Goal: Check status: Check status

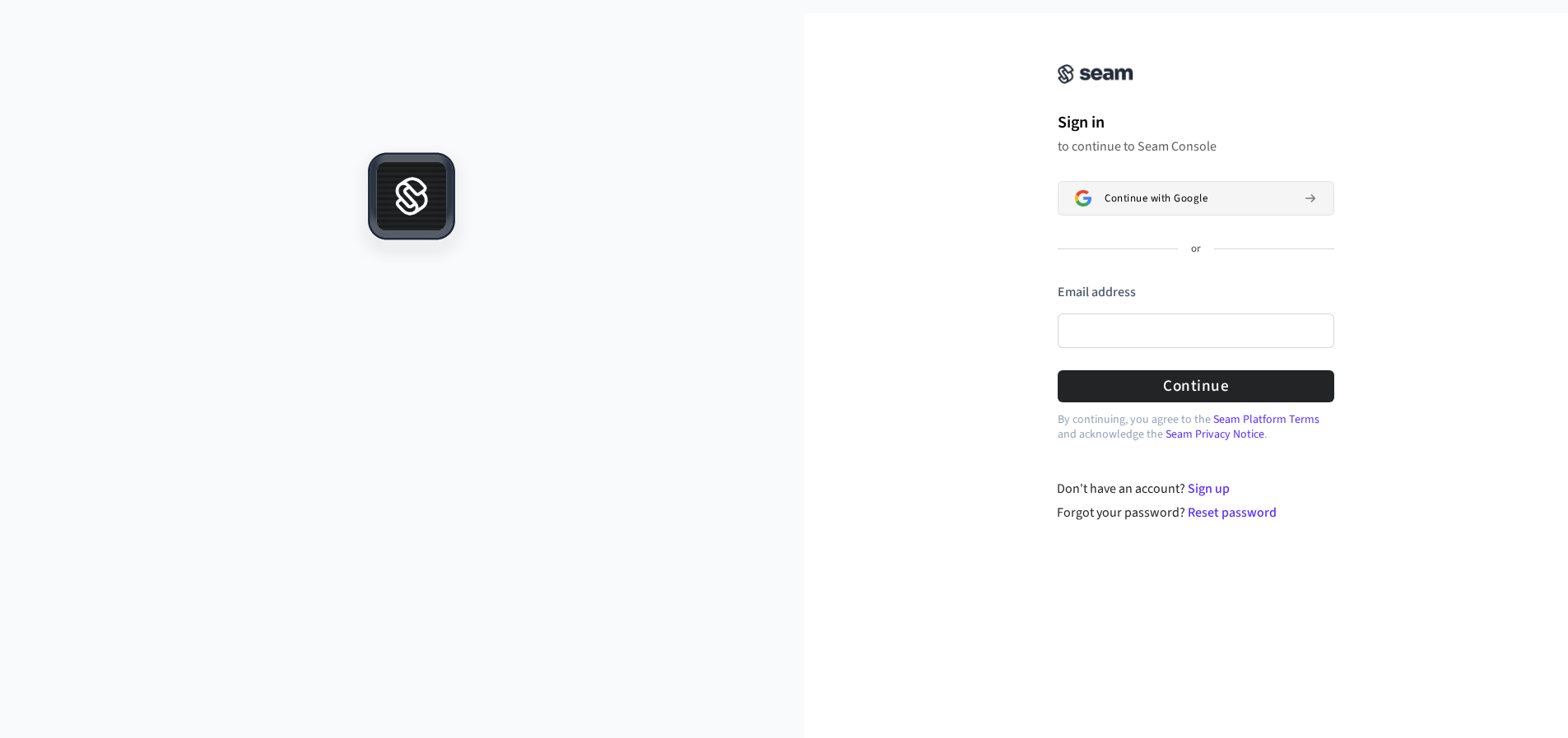
click at [1145, 191] on button "Continue with Google" at bounding box center [1195, 198] width 277 height 35
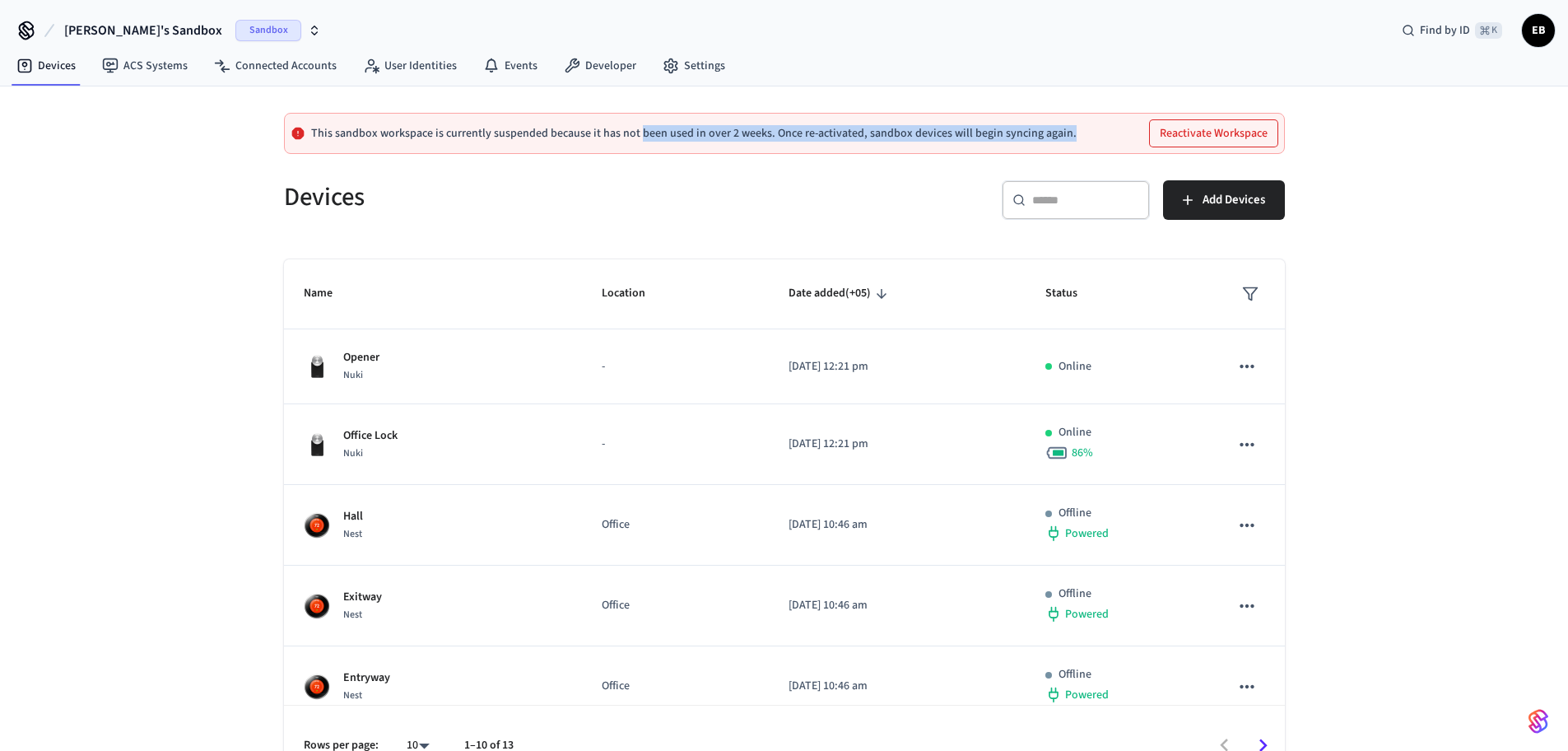
drag, startPoint x: 637, startPoint y: 138, endPoint x: 1061, endPoint y: 139, distance: 424.0
click at [1061, 139] on div "This sandbox workspace is currently suspended because it has not been used in o…" at bounding box center [784, 132] width 1001 height 41
click at [258, 29] on div "Sandbox" at bounding box center [279, 30] width 86 height 21
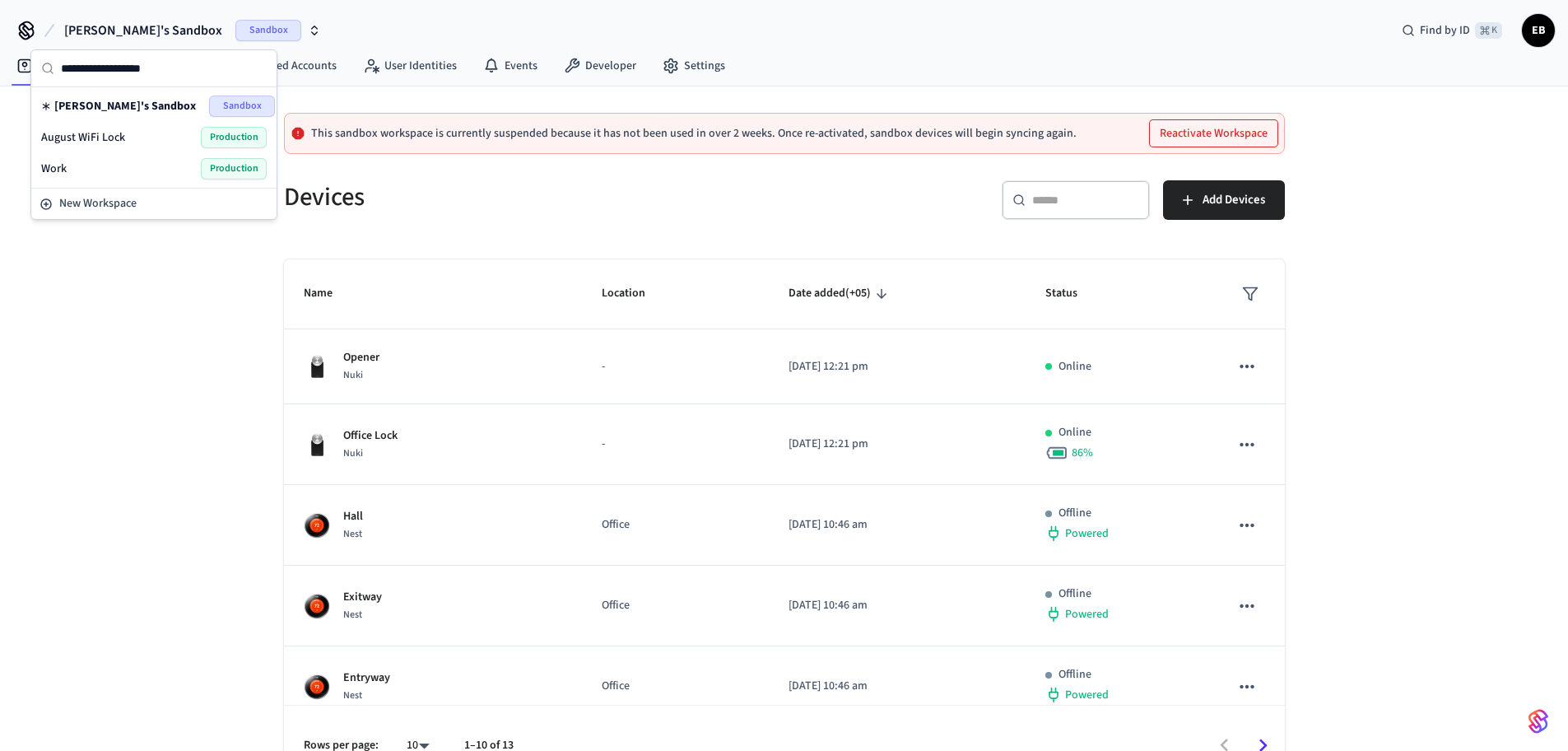
click at [73, 165] on div "Work Production" at bounding box center [153, 168] width 226 height 21
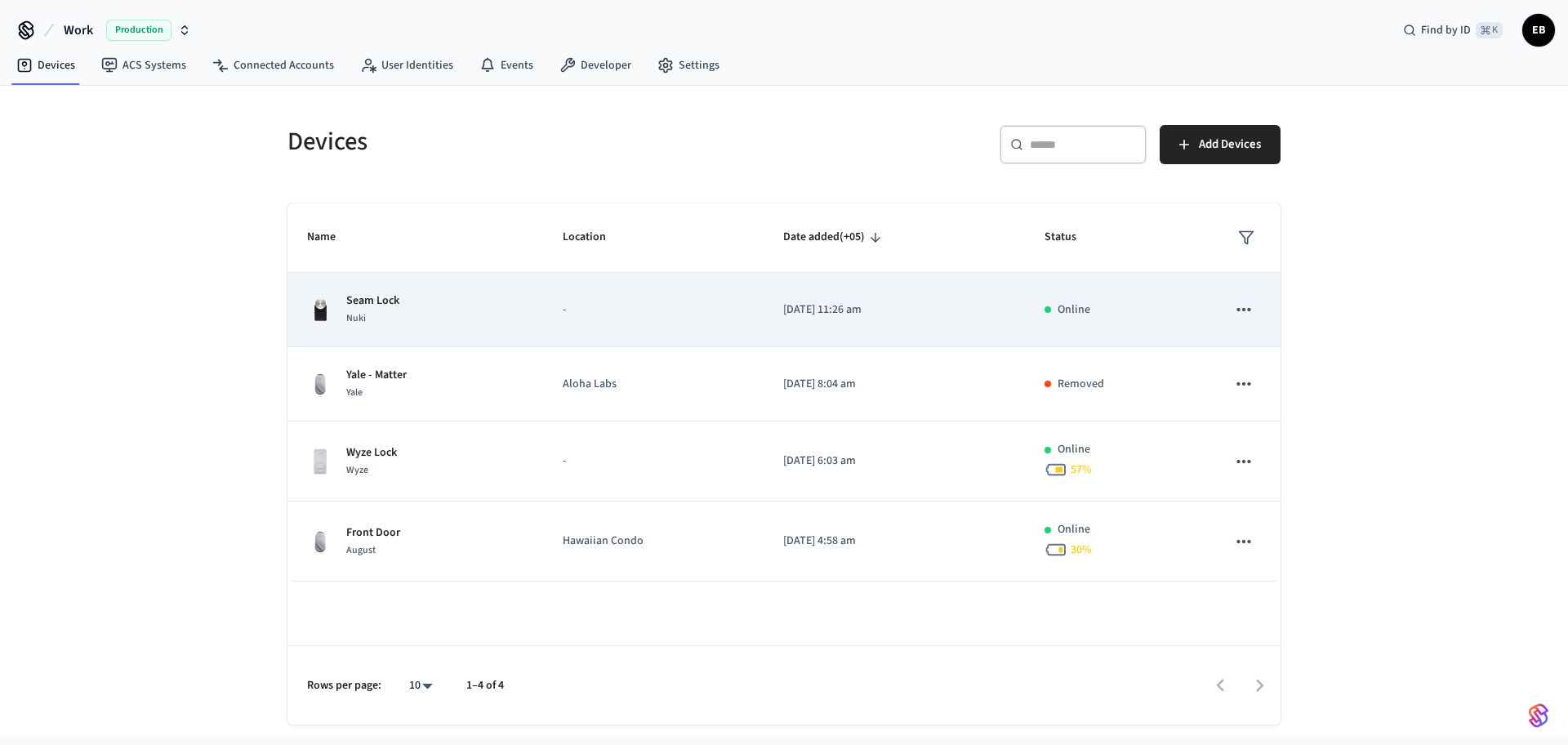
click at [1247, 313] on icon "sticky table" at bounding box center [1243, 309] width 21 height 21
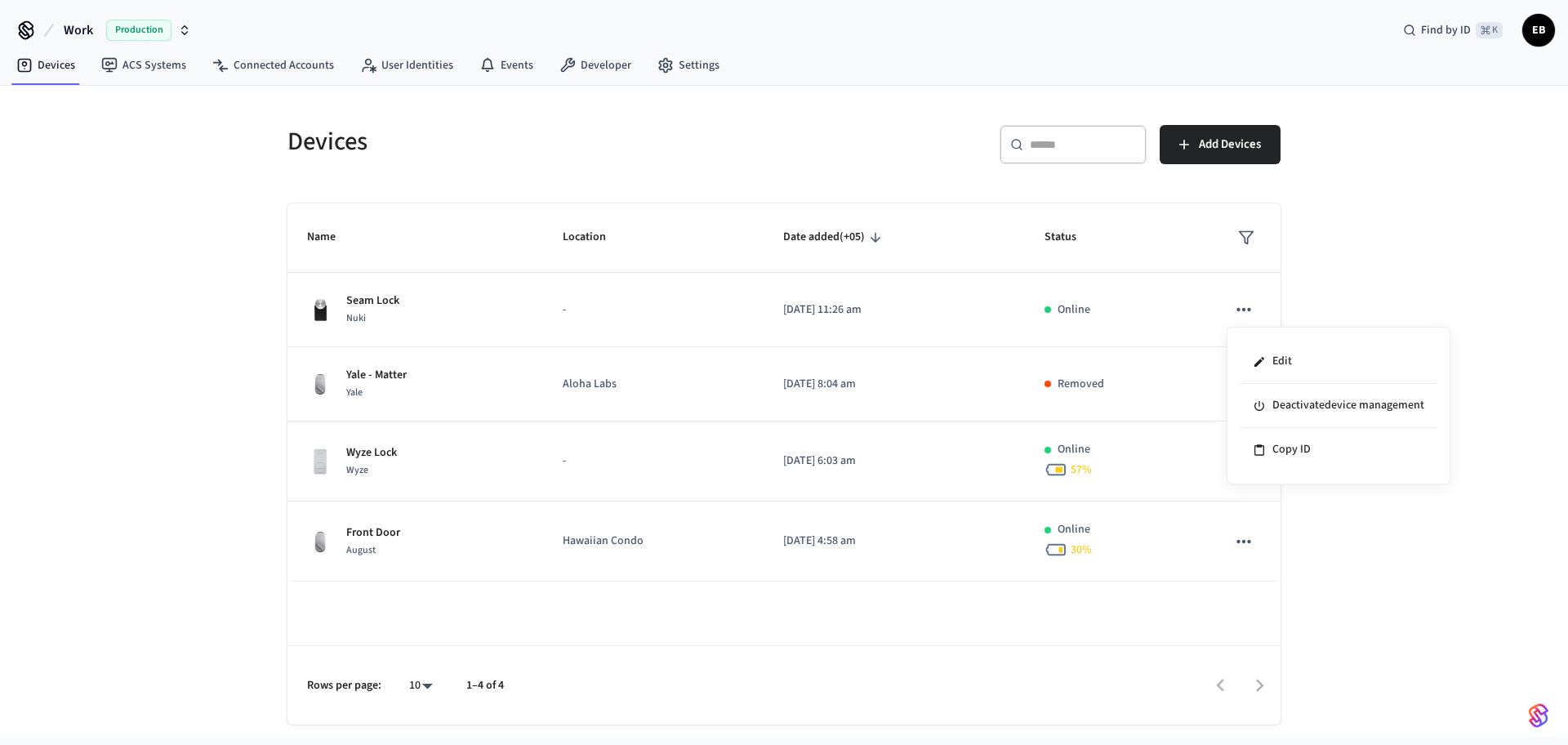
click at [1376, 295] on div at bounding box center [784, 372] width 1568 height 745
click at [608, 59] on link "Developer" at bounding box center [595, 65] width 98 height 29
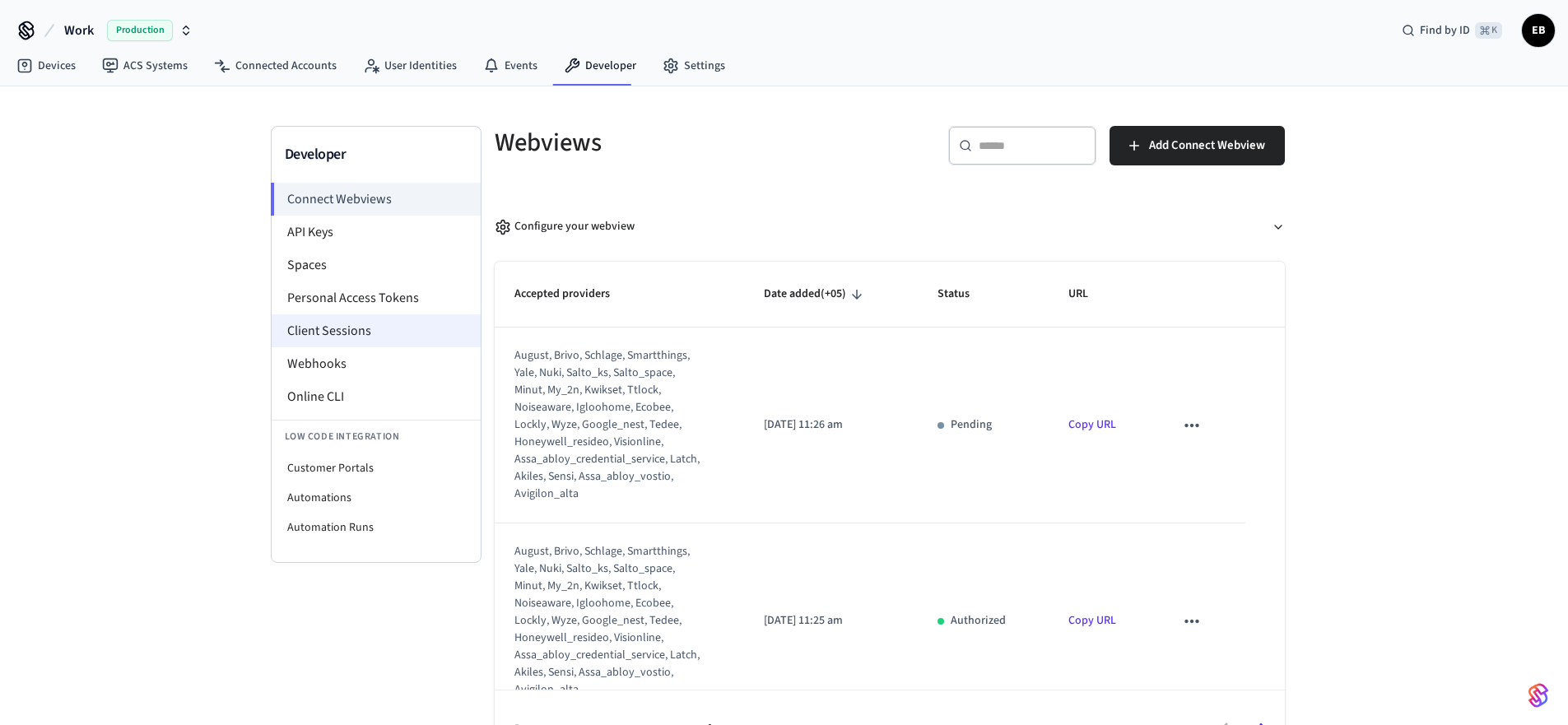
click at [343, 340] on li "Client Sessions" at bounding box center [375, 331] width 209 height 33
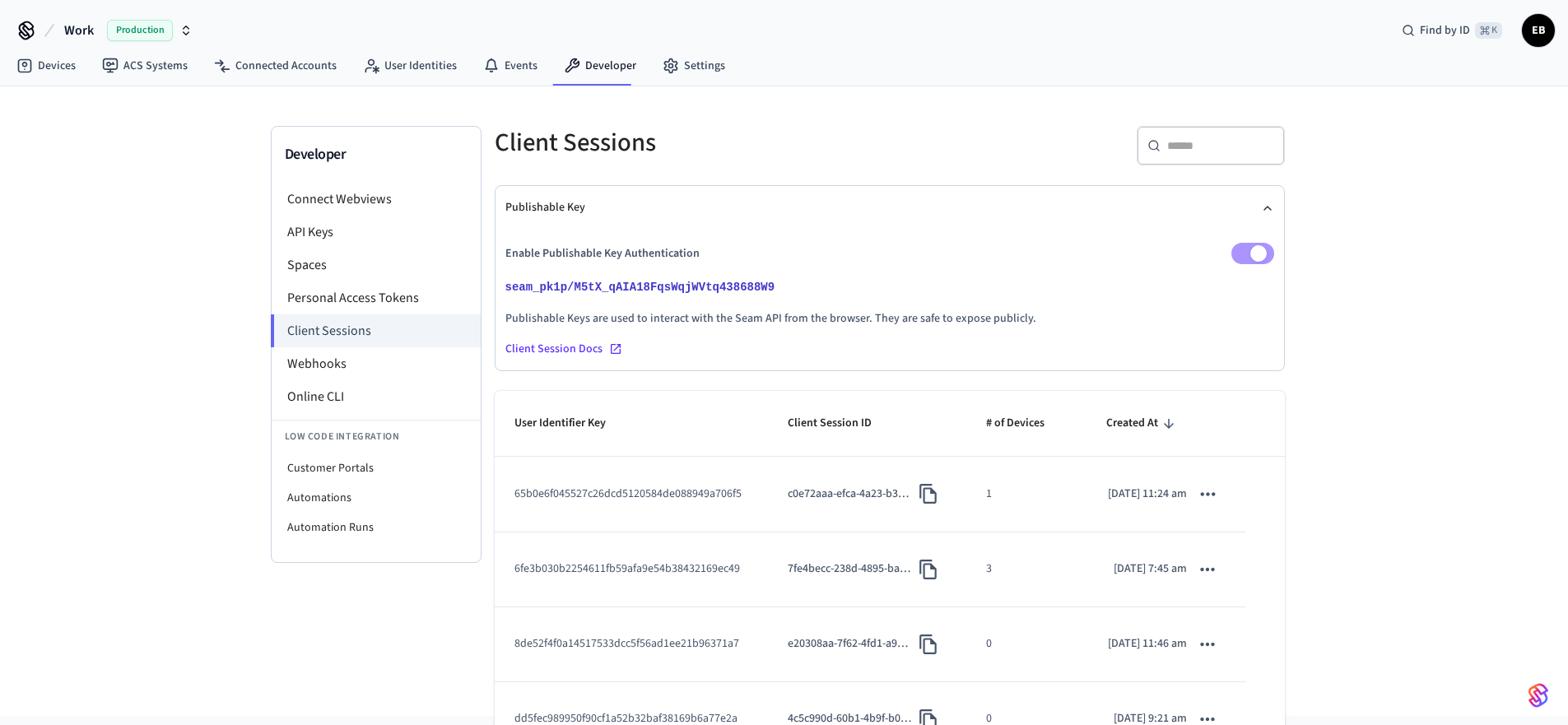
scroll to position [116, 0]
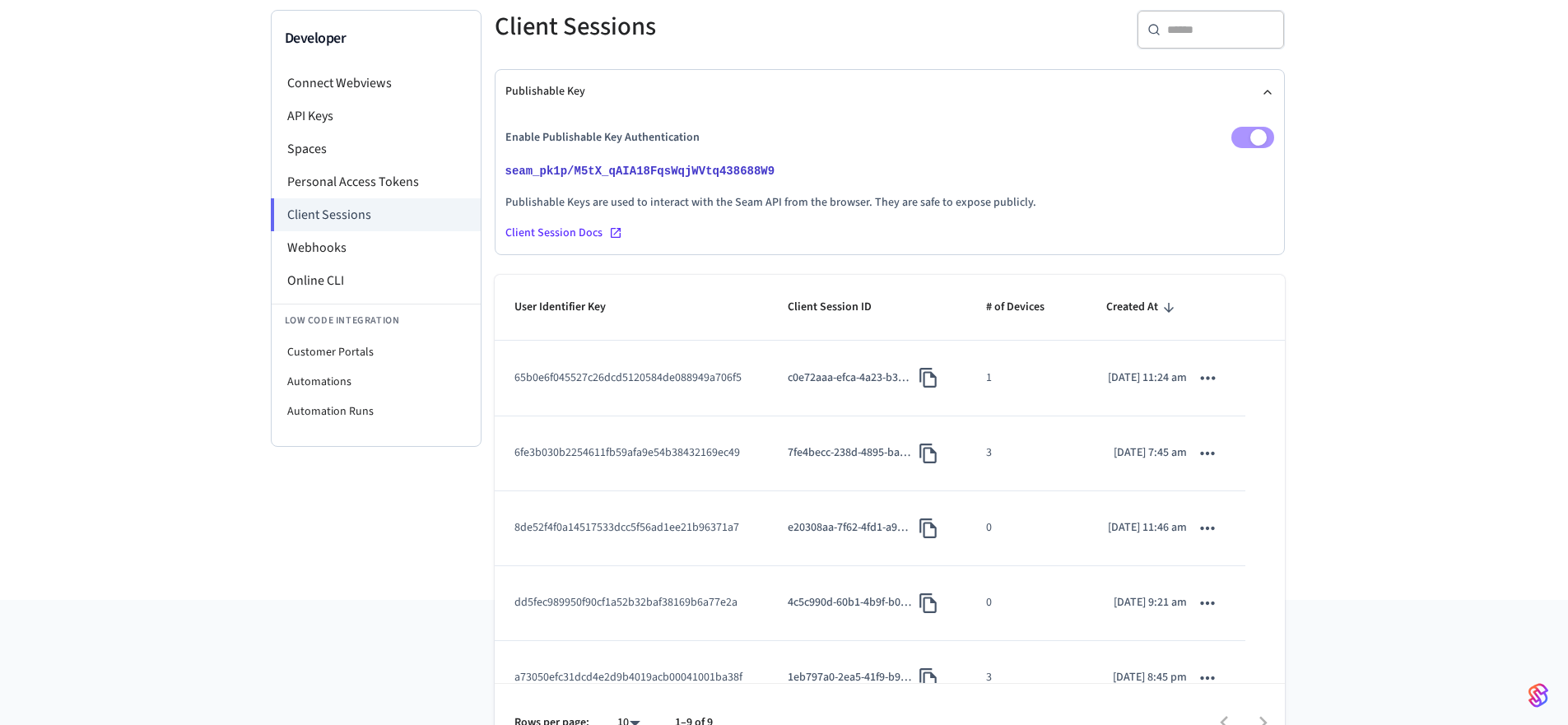
click at [666, 403] on td "65b0e6f045527c26dcd5120584de088949a706f5" at bounding box center [631, 378] width 273 height 75
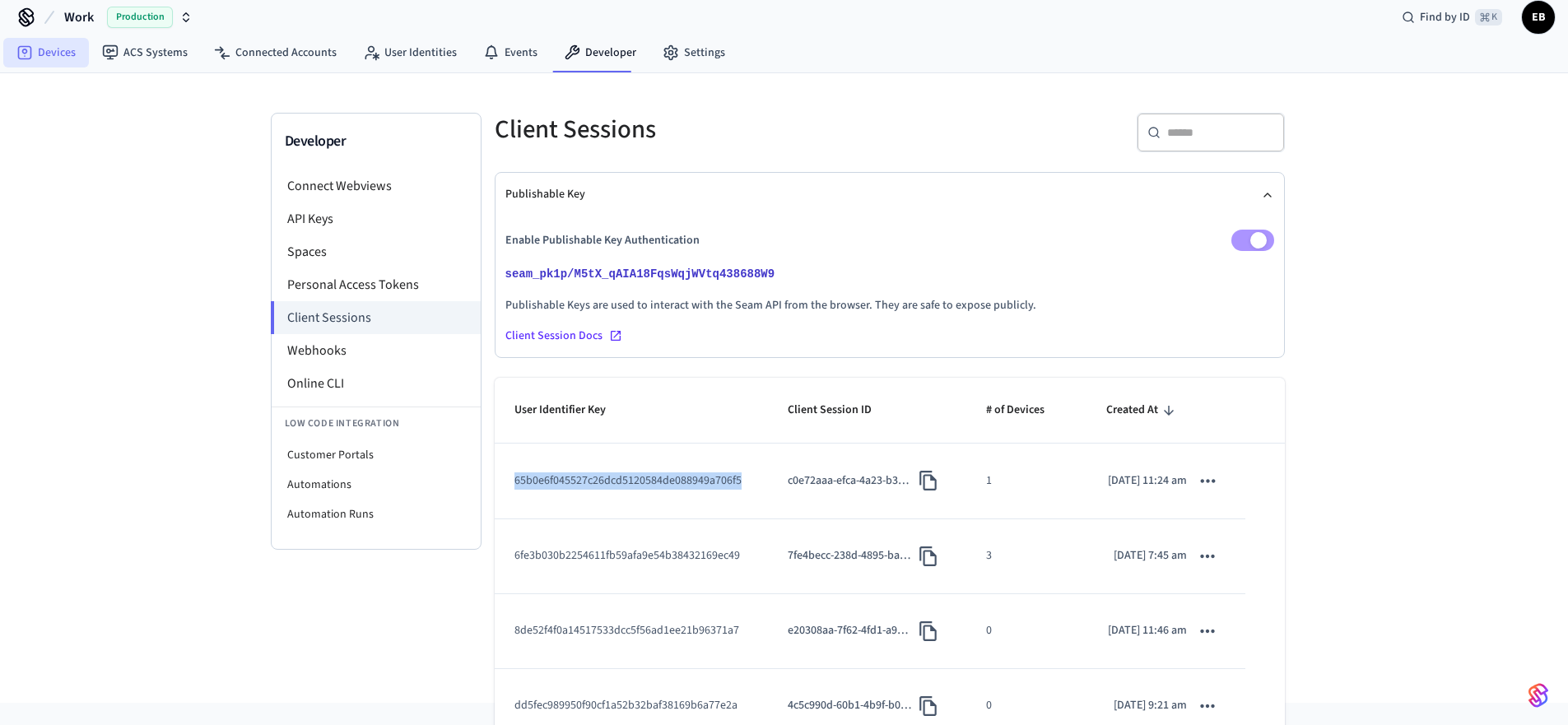
click at [66, 55] on link "Devices" at bounding box center [47, 52] width 86 height 29
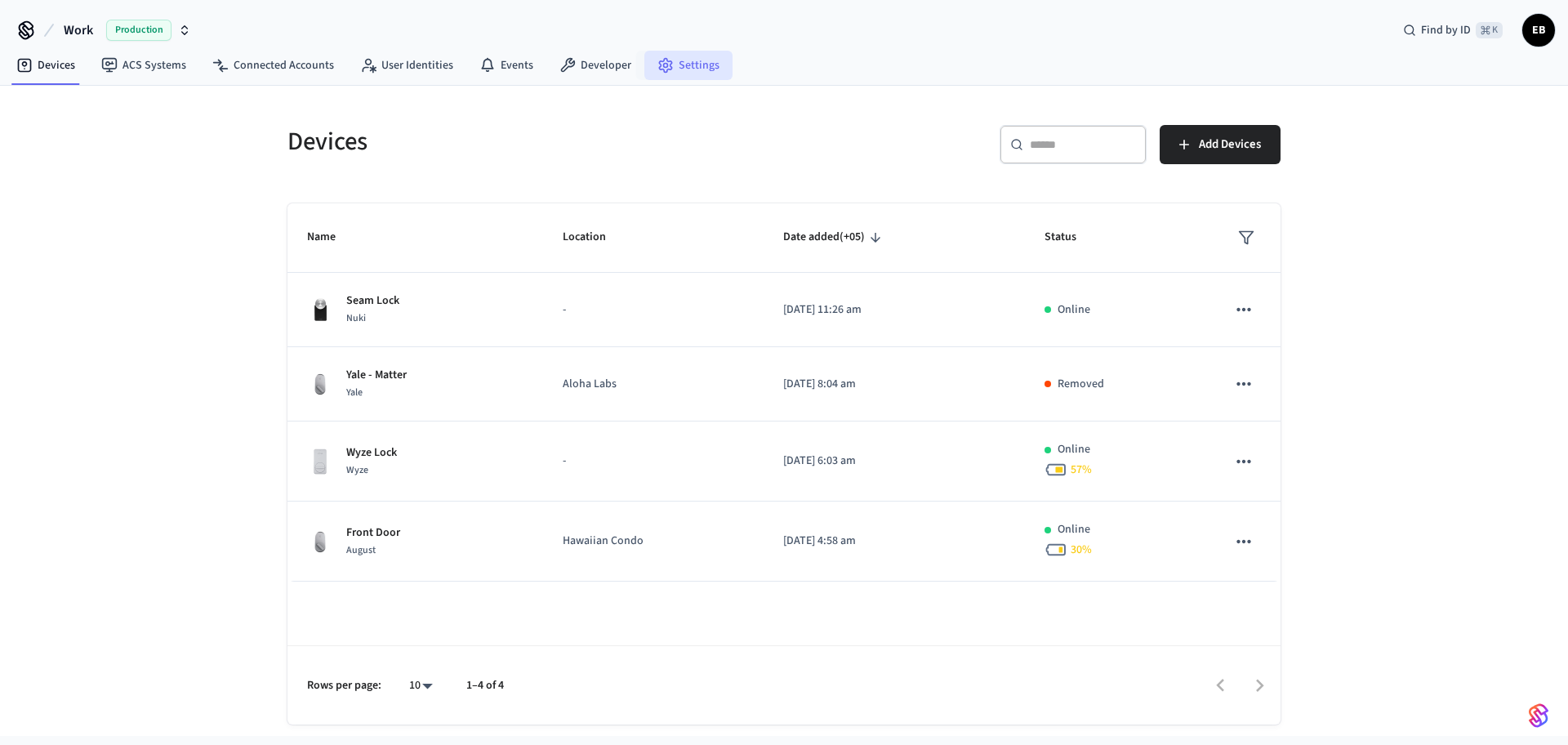
click at [673, 67] on link "Settings" at bounding box center [688, 65] width 88 height 29
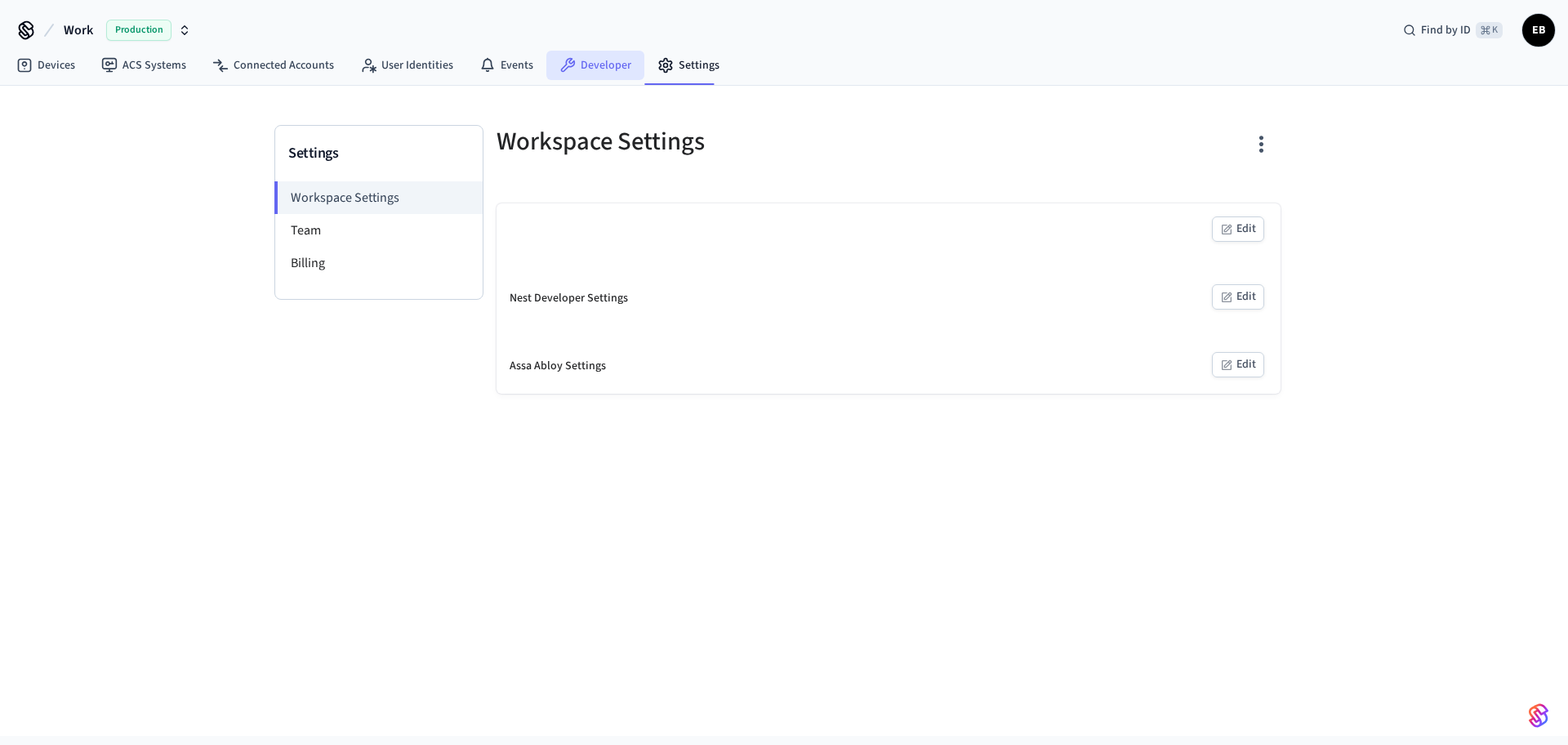
click at [601, 65] on link "Developer" at bounding box center [595, 65] width 98 height 29
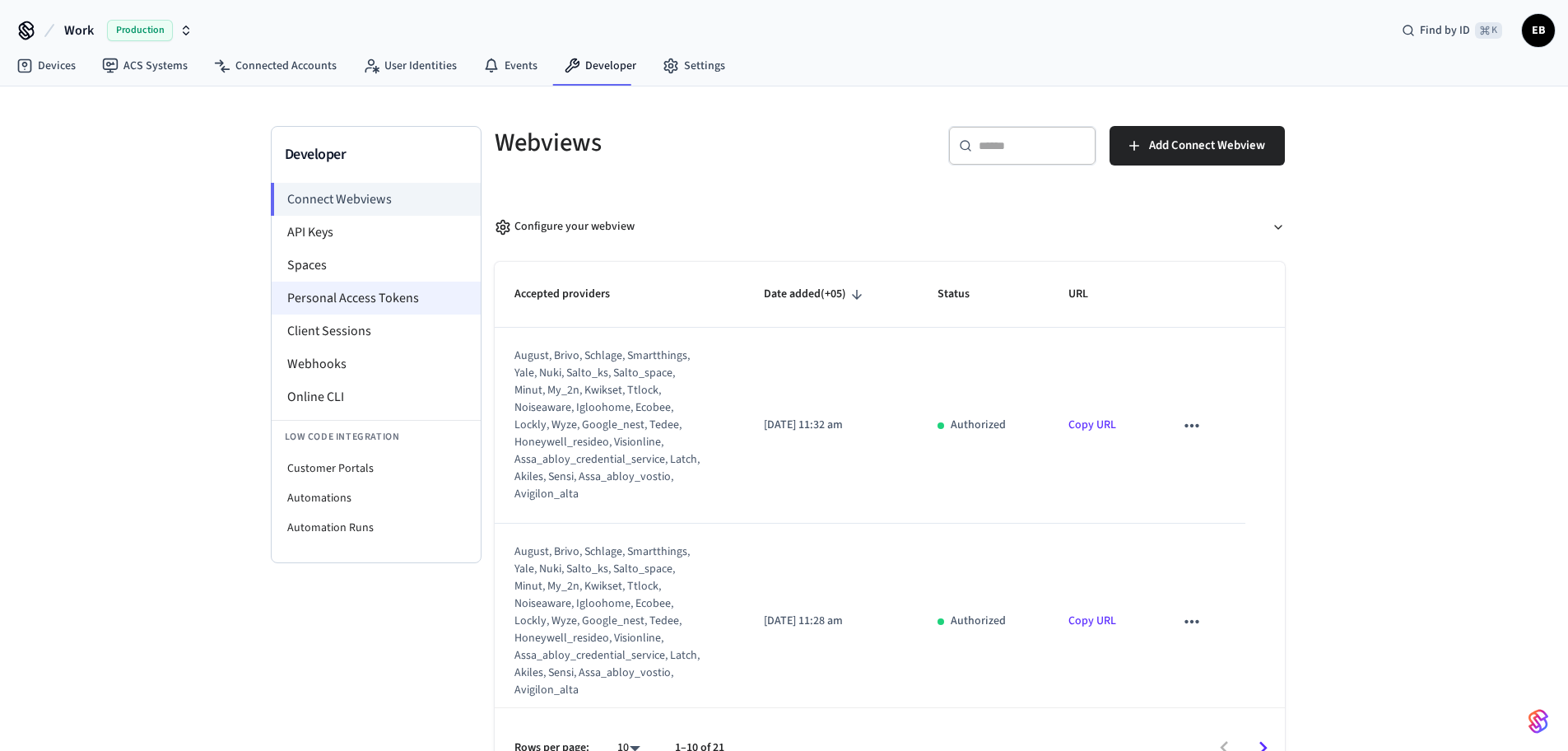
click at [353, 300] on li "Personal Access Tokens" at bounding box center [375, 298] width 209 height 33
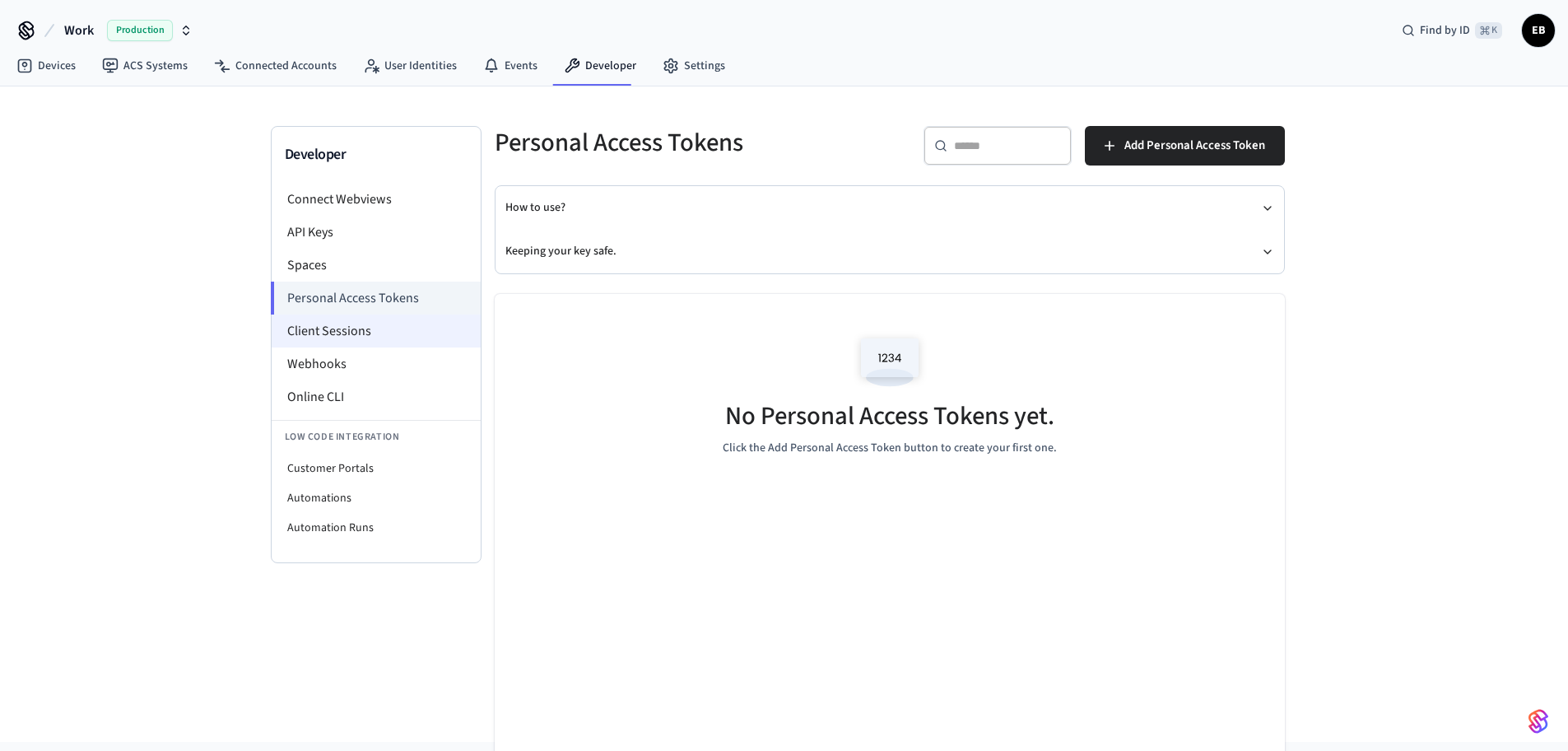
click at [349, 338] on li "Client Sessions" at bounding box center [375, 331] width 209 height 33
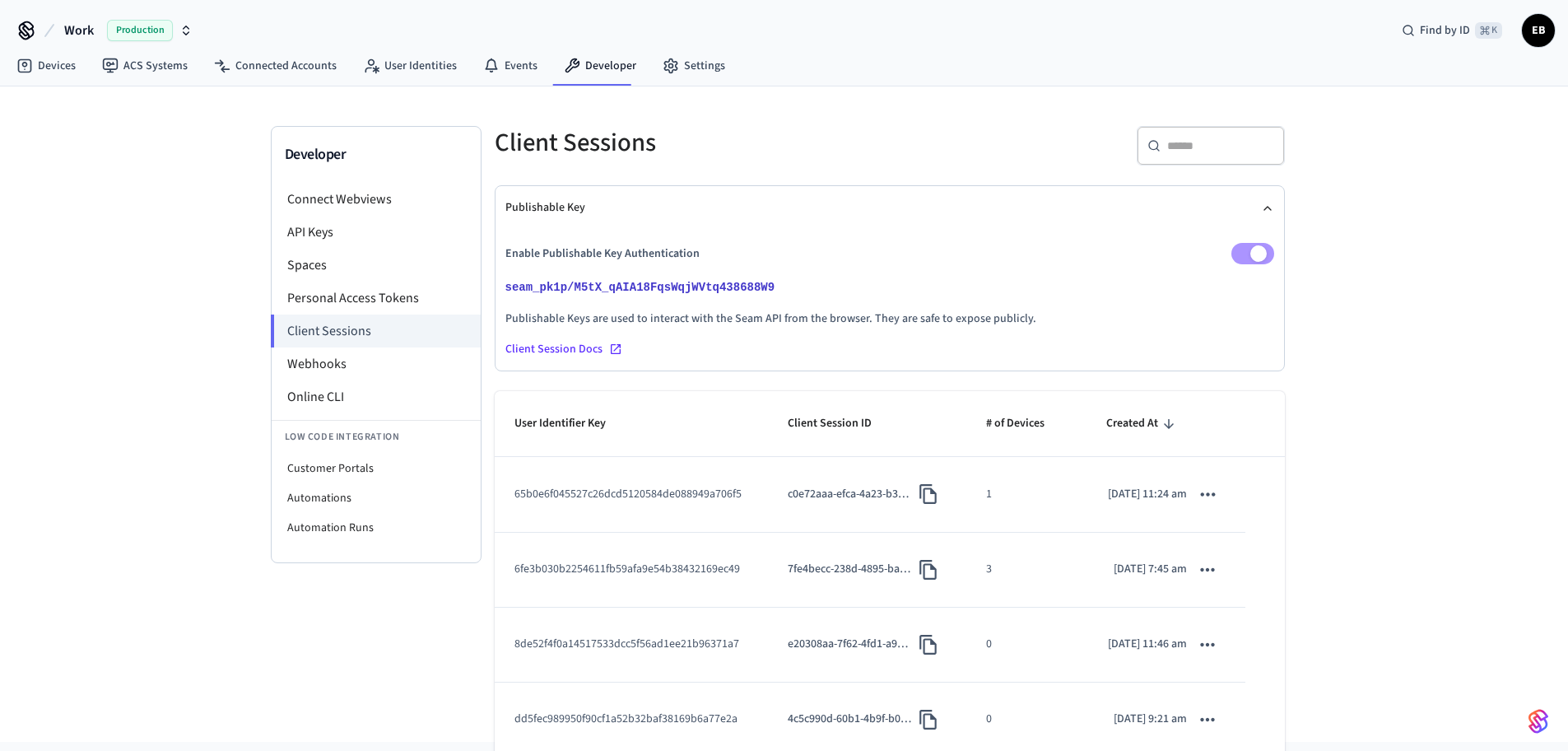
scroll to position [146, 0]
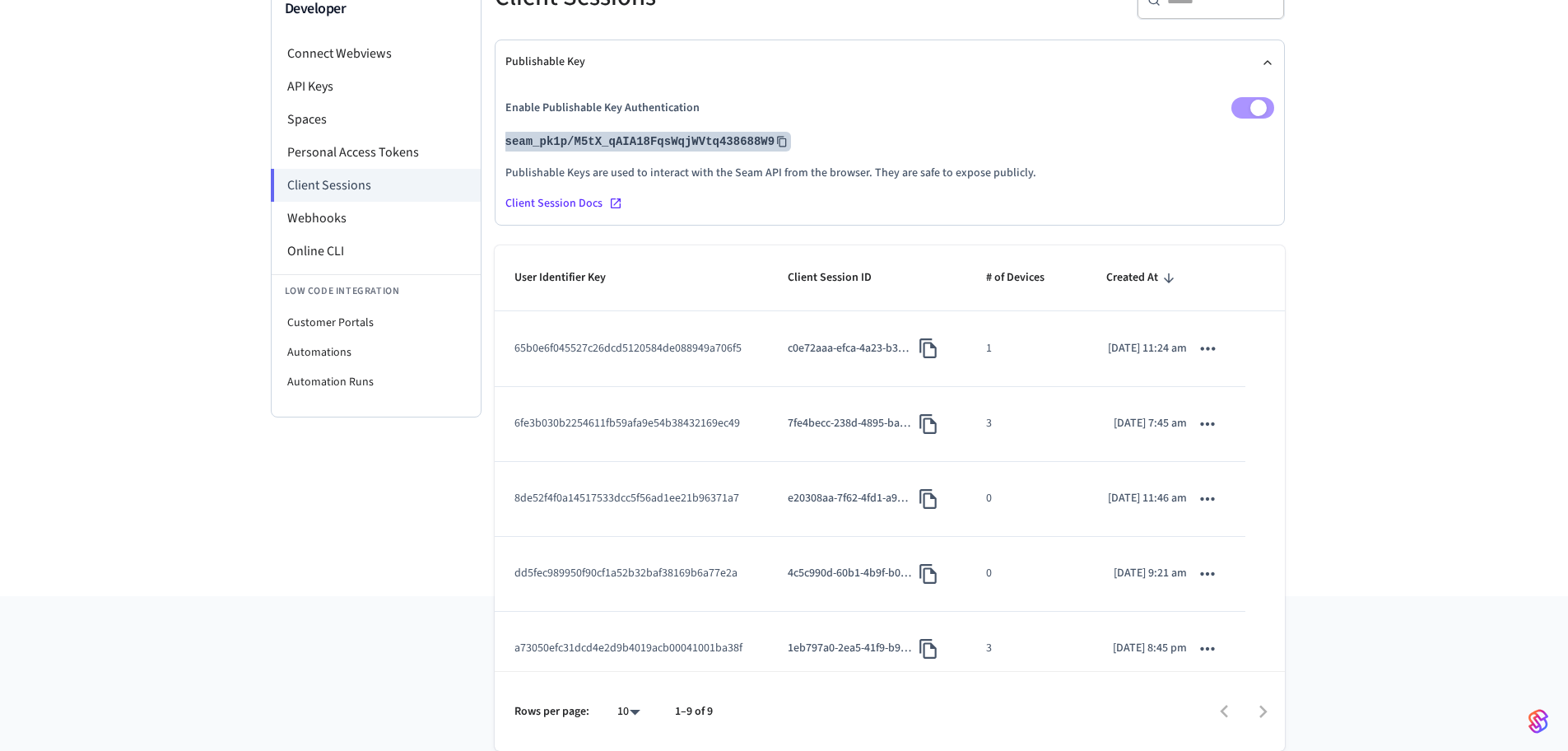
click at [788, 141] on icon at bounding box center [782, 142] width 12 height 12
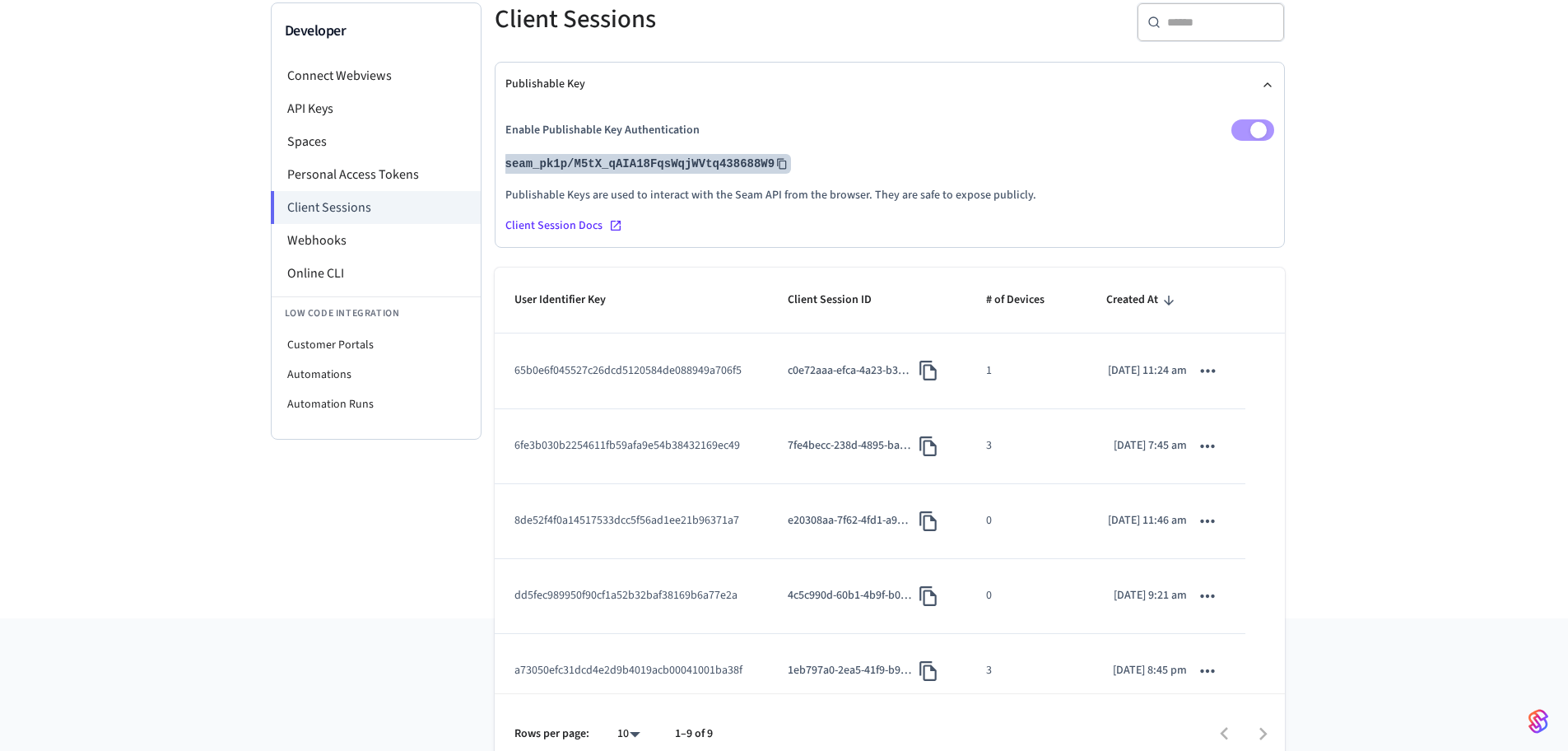
scroll to position [0, 0]
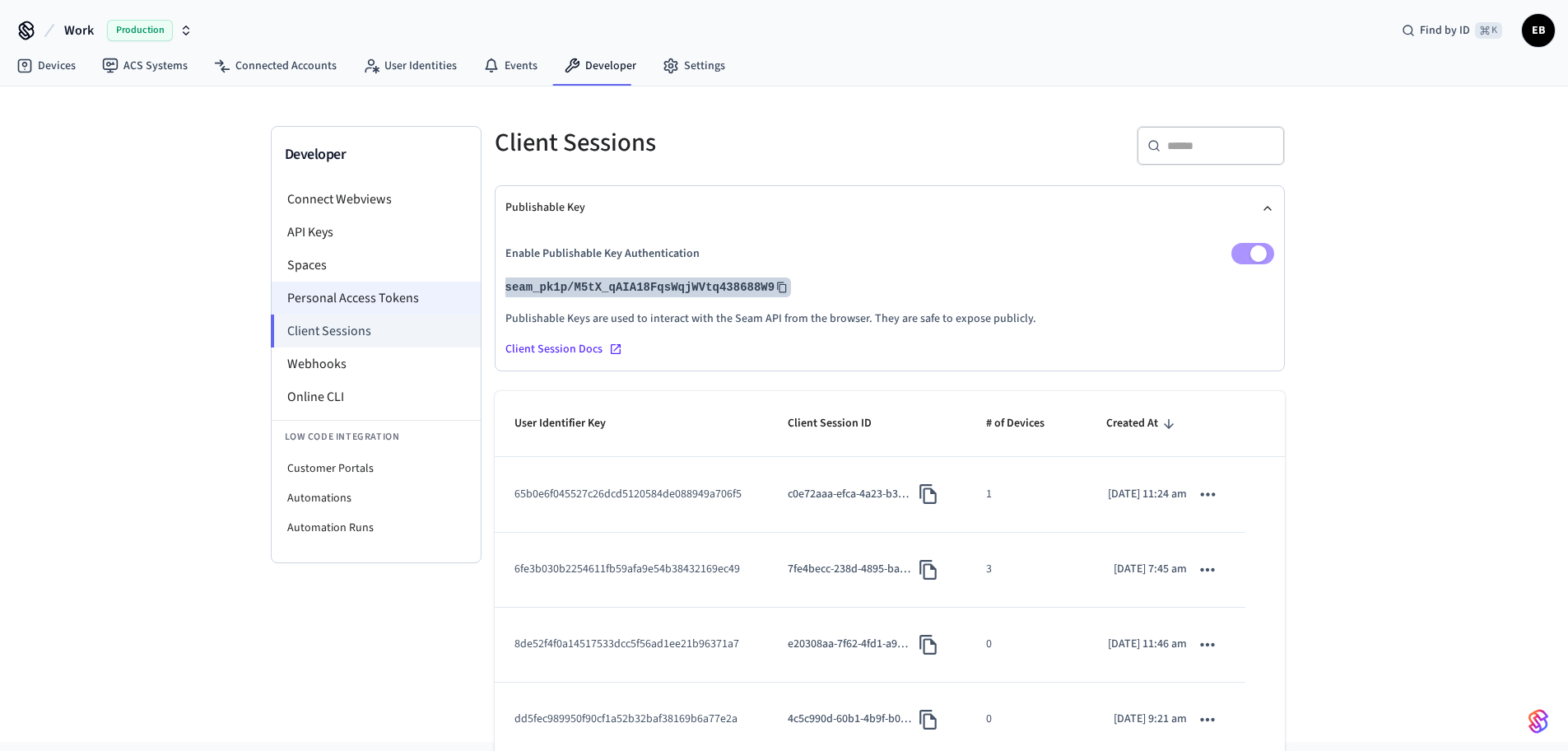
click at [386, 300] on li "Personal Access Tokens" at bounding box center [375, 298] width 209 height 33
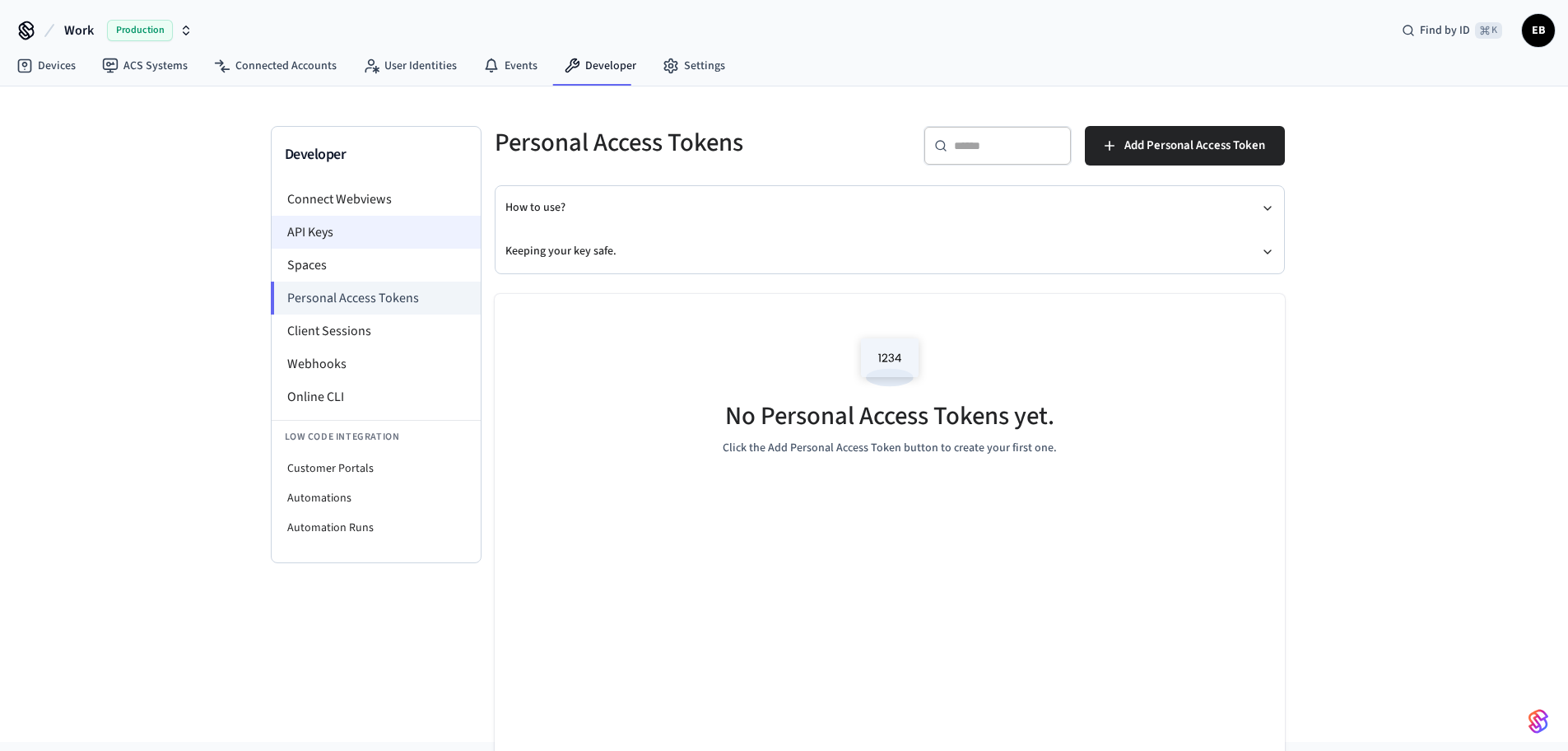
click at [318, 238] on li "API Keys" at bounding box center [375, 232] width 209 height 33
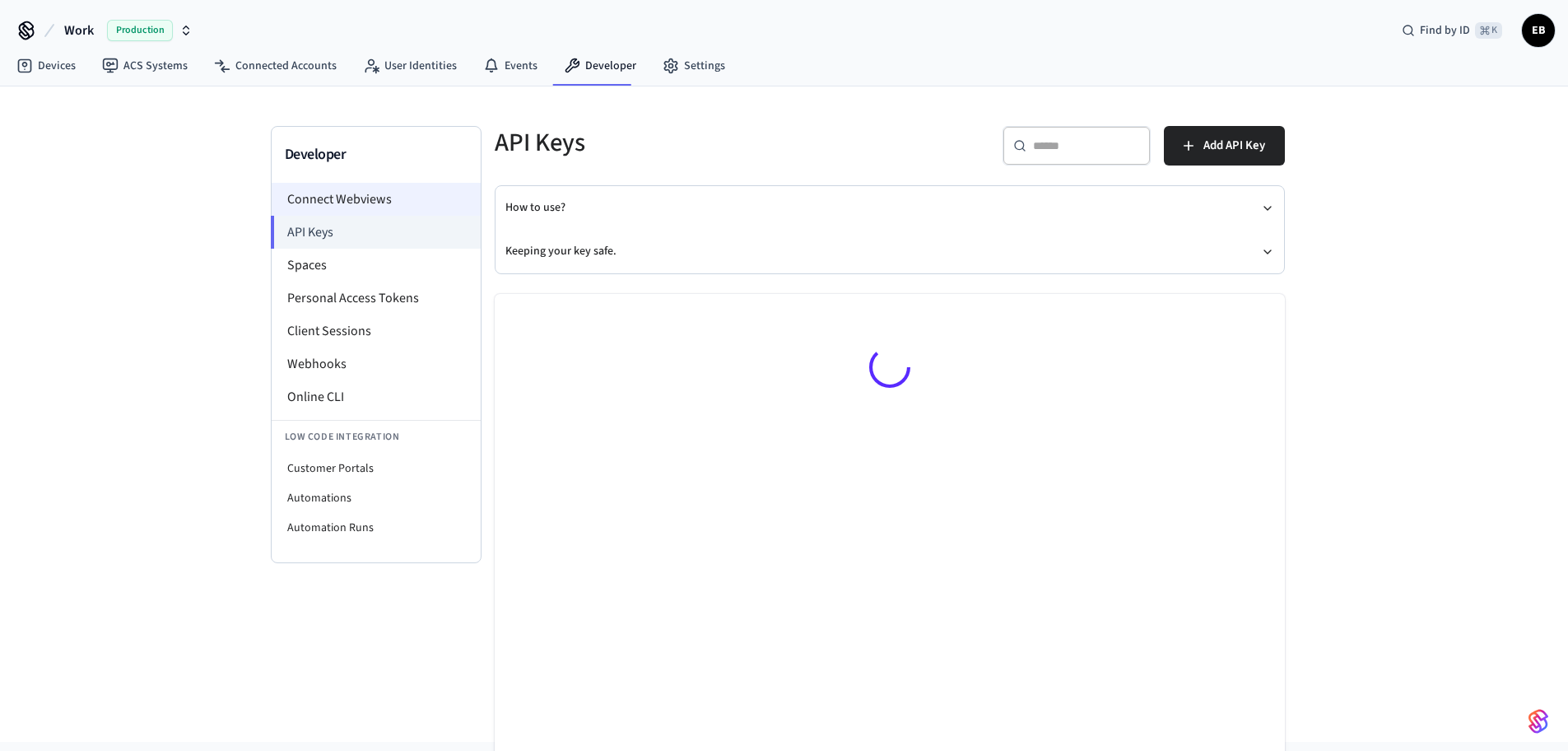
click at [338, 201] on li "Connect Webviews" at bounding box center [375, 199] width 209 height 33
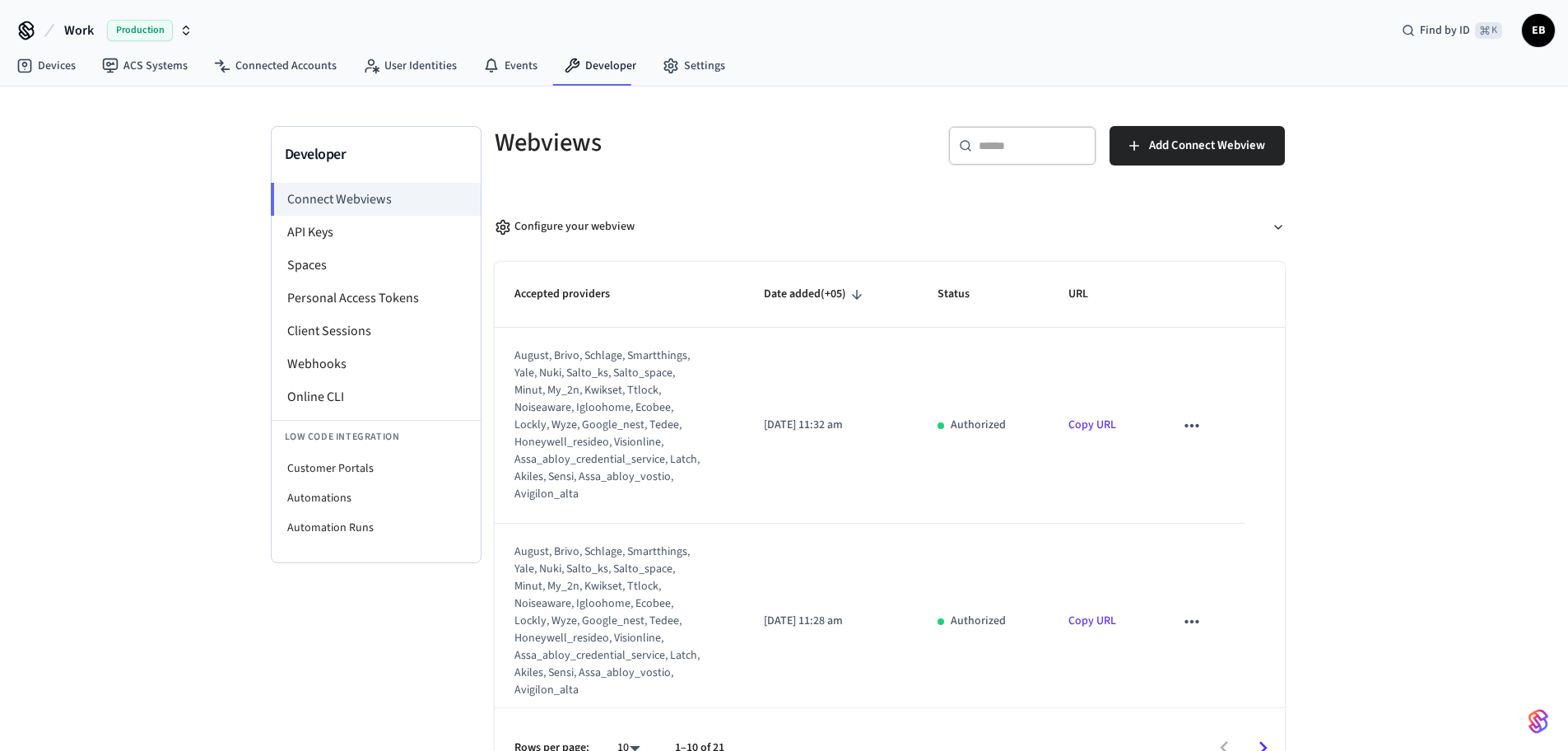
click at [548, 376] on div "august, brivo, schlage, smartthings, yale, nuki, salto_ks, salto_space, minut, …" at bounding box center [608, 425] width 189 height 155
copy div "nuki"
click at [359, 331] on li "Client Sessions" at bounding box center [375, 331] width 209 height 33
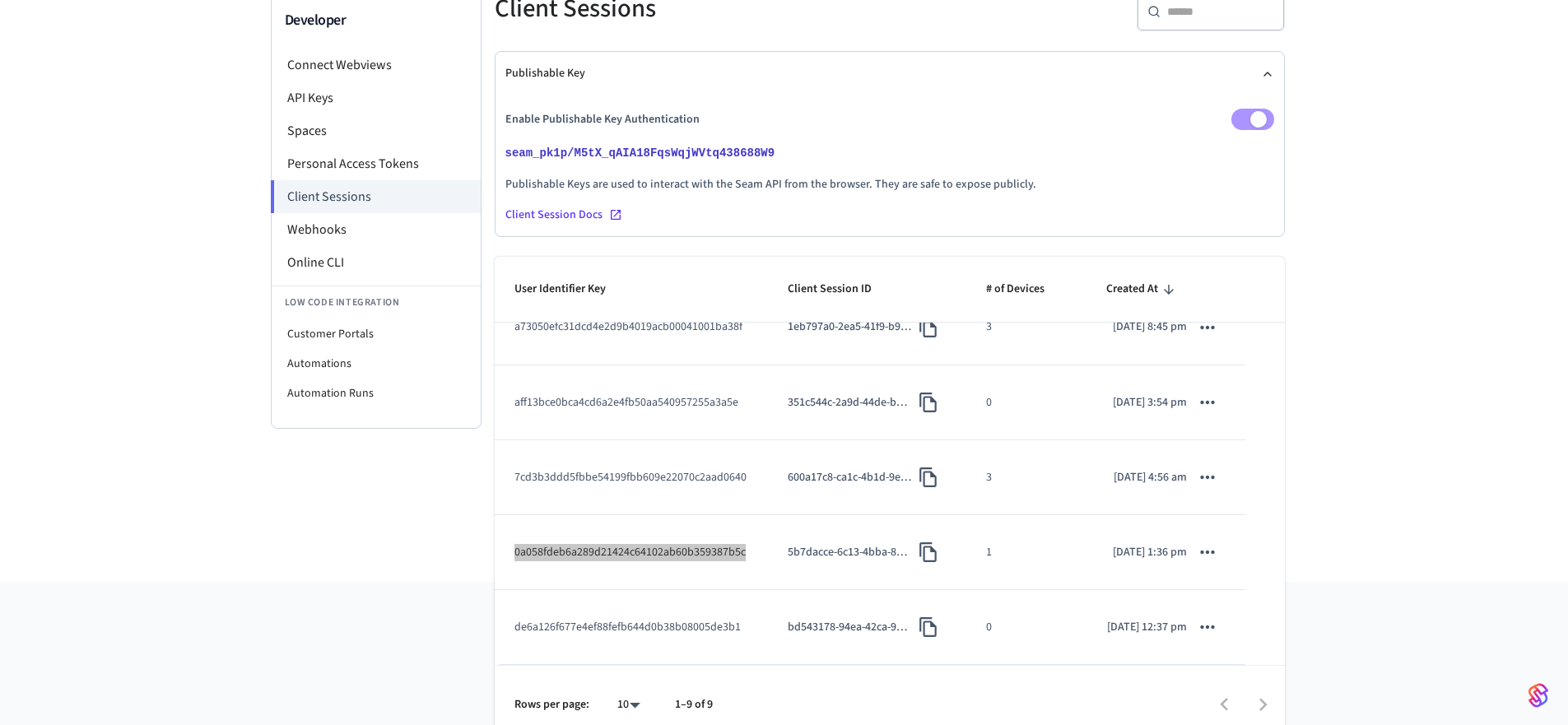
scroll to position [154, 0]
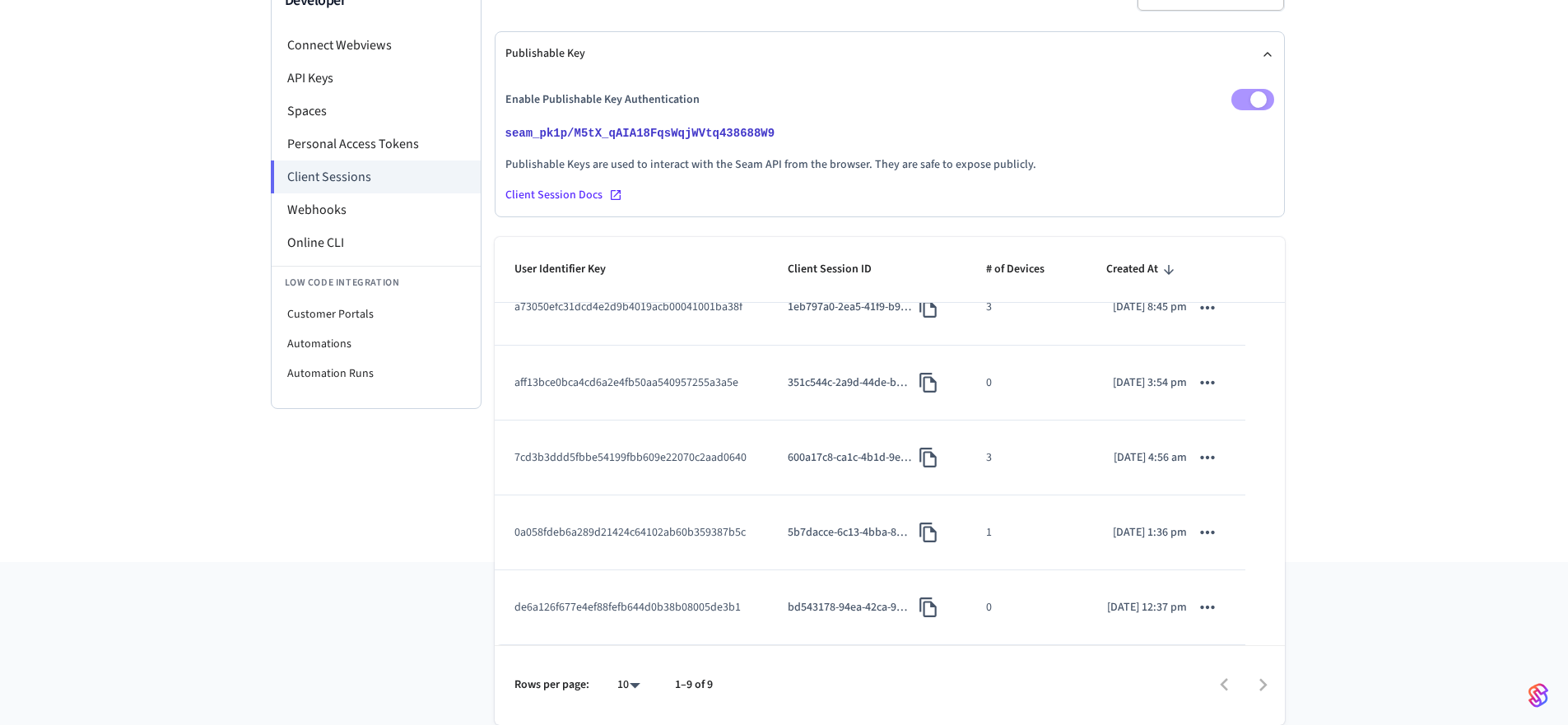
click at [746, 338] on td "a73050efc31dcd4e2d9b4019acb00041001ba38f" at bounding box center [631, 309] width 273 height 75
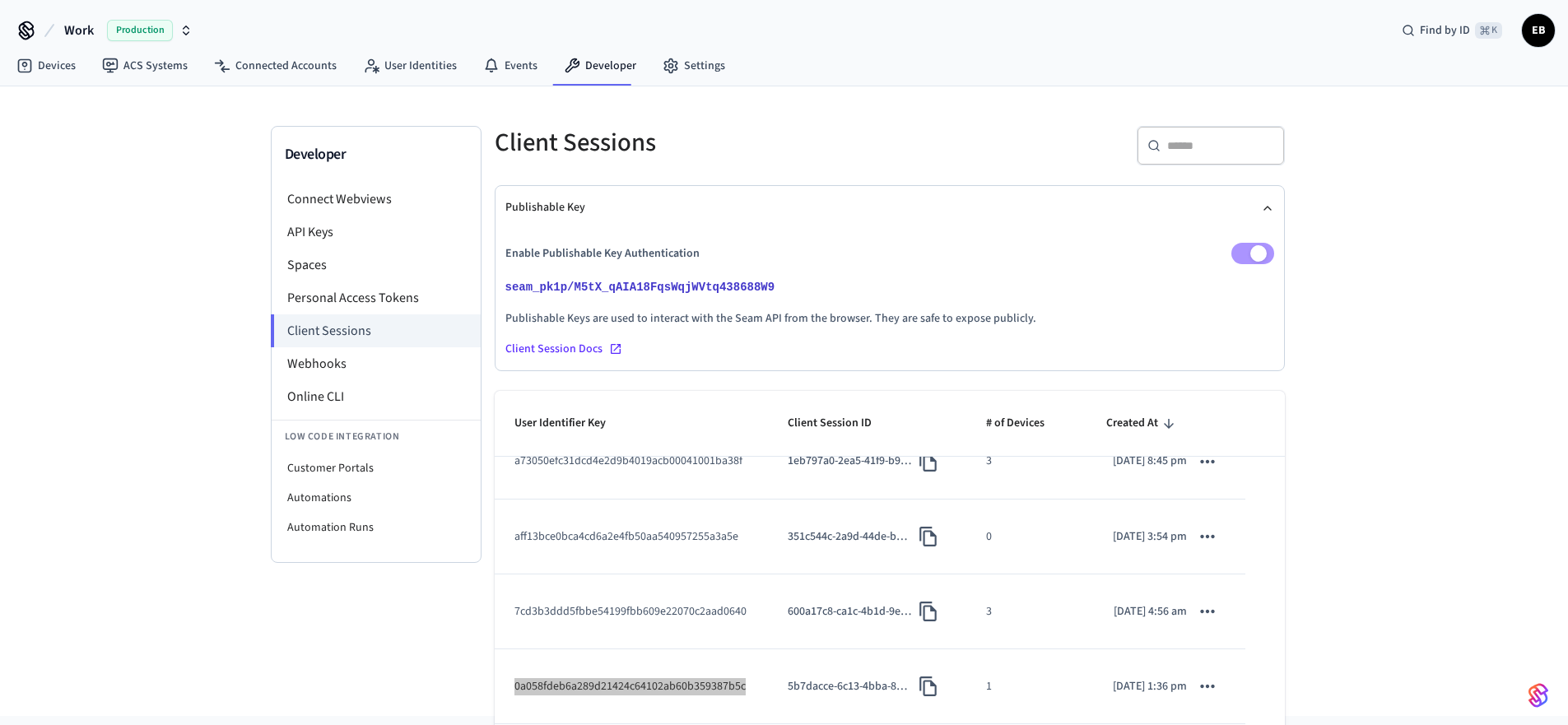
scroll to position [154, 0]
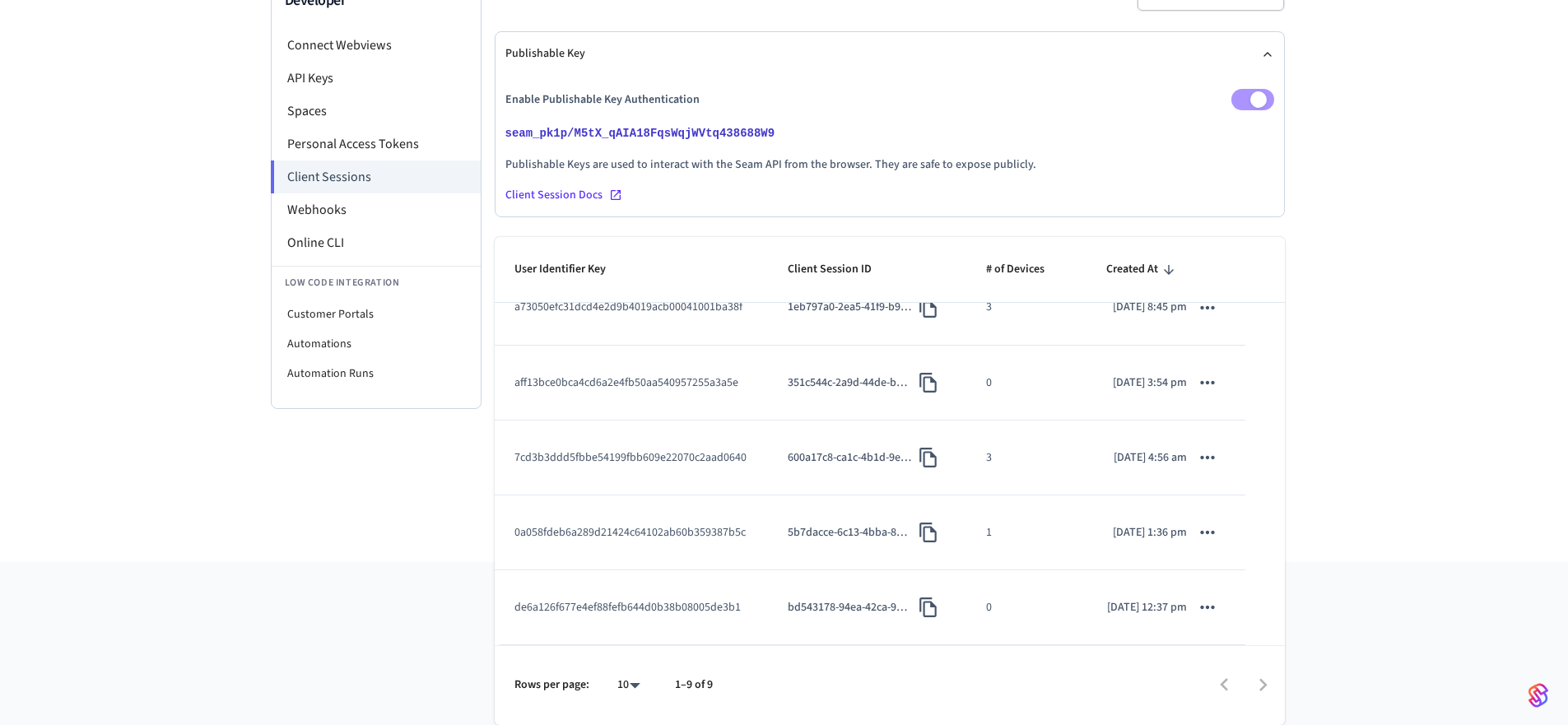
click at [210, 115] on div "Developer Connect Webviews API Keys Spaces Personal Access Tokens Client Sessio…" at bounding box center [784, 247] width 1568 height 630
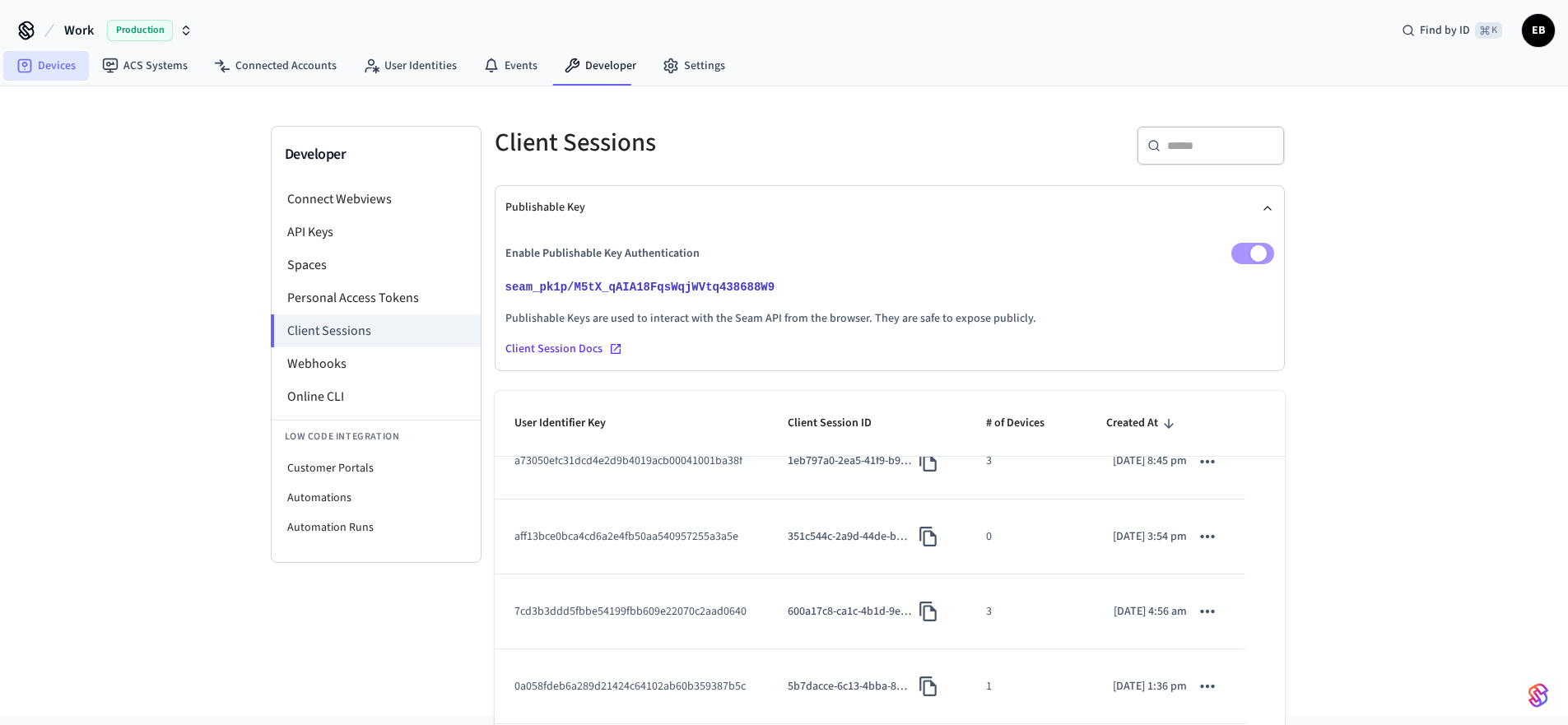
click at [40, 71] on link "Devices" at bounding box center [47, 66] width 86 height 29
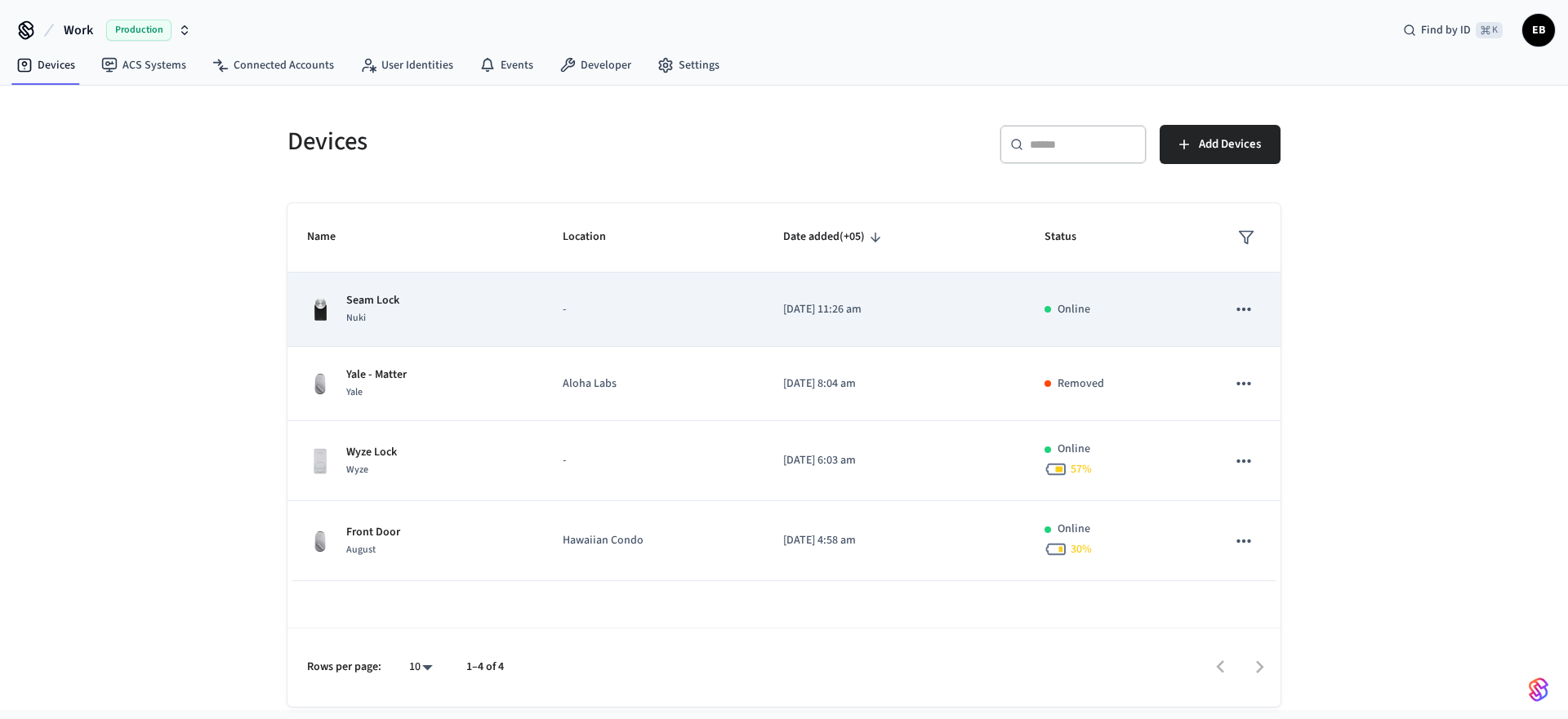
click at [485, 311] on div "Seam Lock Nuki" at bounding box center [415, 310] width 216 height 34
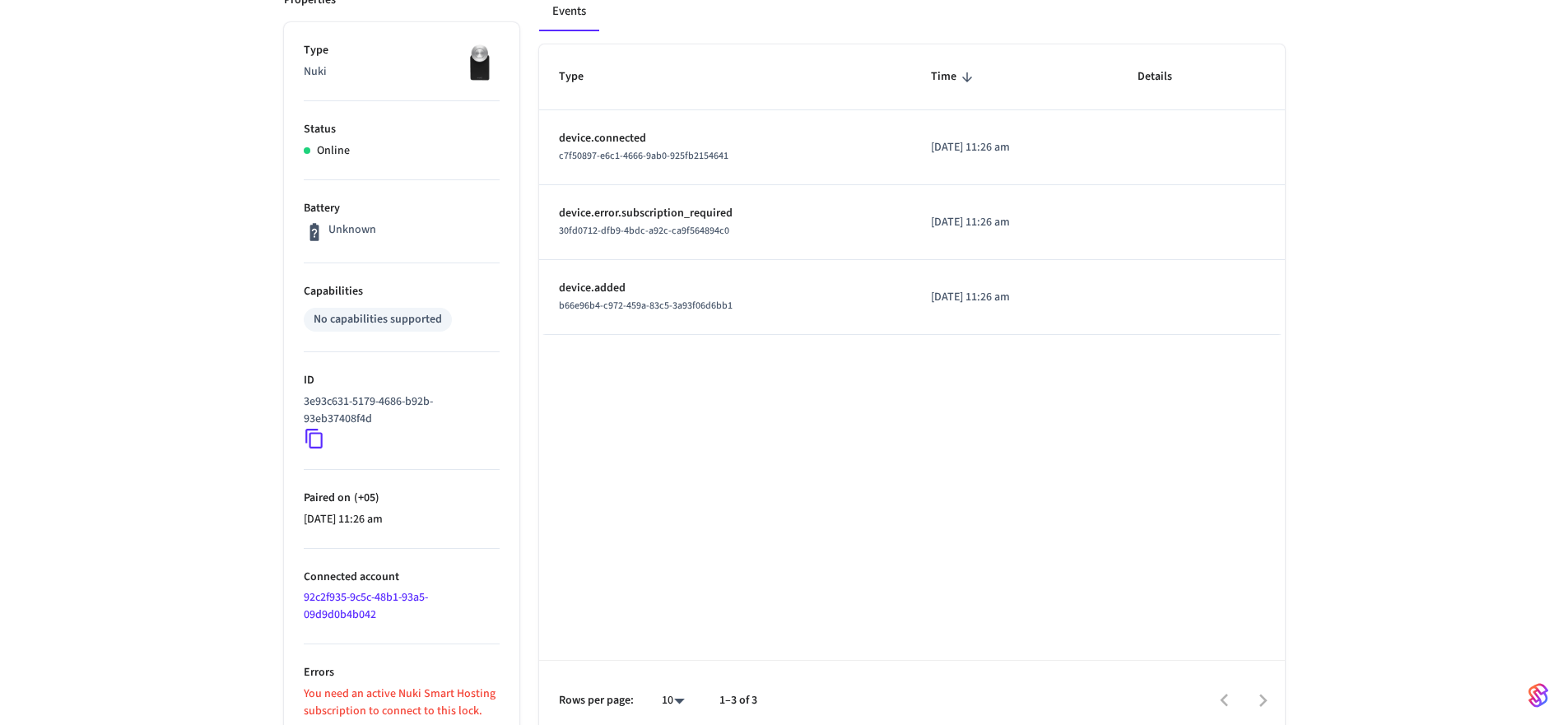
scroll to position [259, 0]
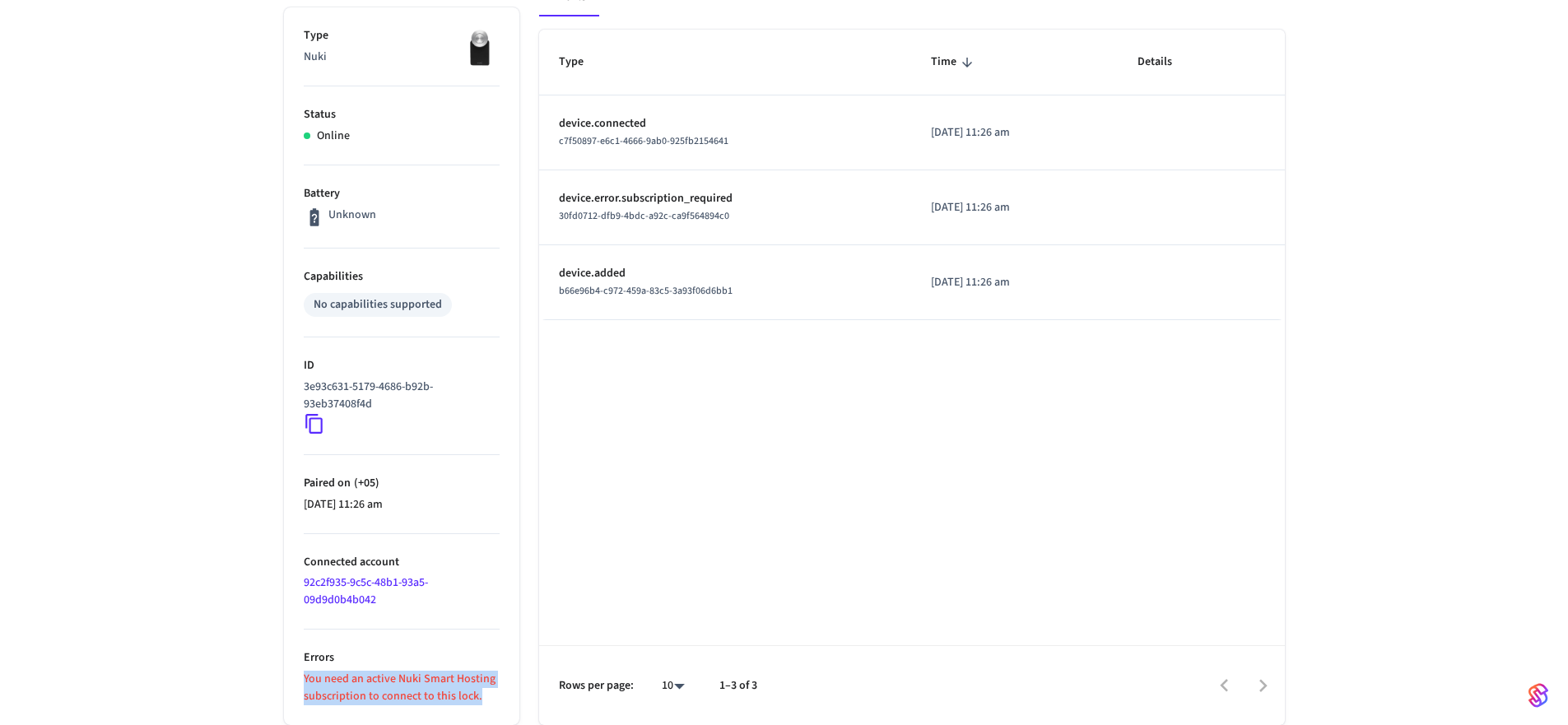
drag, startPoint x: 479, startPoint y: 695, endPoint x: 287, endPoint y: 677, distance: 192.8
click at [287, 677] on ul "Type Nuki Status Online Battery Unknown Capabilities No capabilities supported …" at bounding box center [402, 366] width 236 height 718
copy p "You need an active Nuki Smart Hosting subscription to connect to this lock."
click at [458, 693] on p "You need an active Nuki Smart Hosting subscription to connect to this lock." at bounding box center [402, 688] width 196 height 35
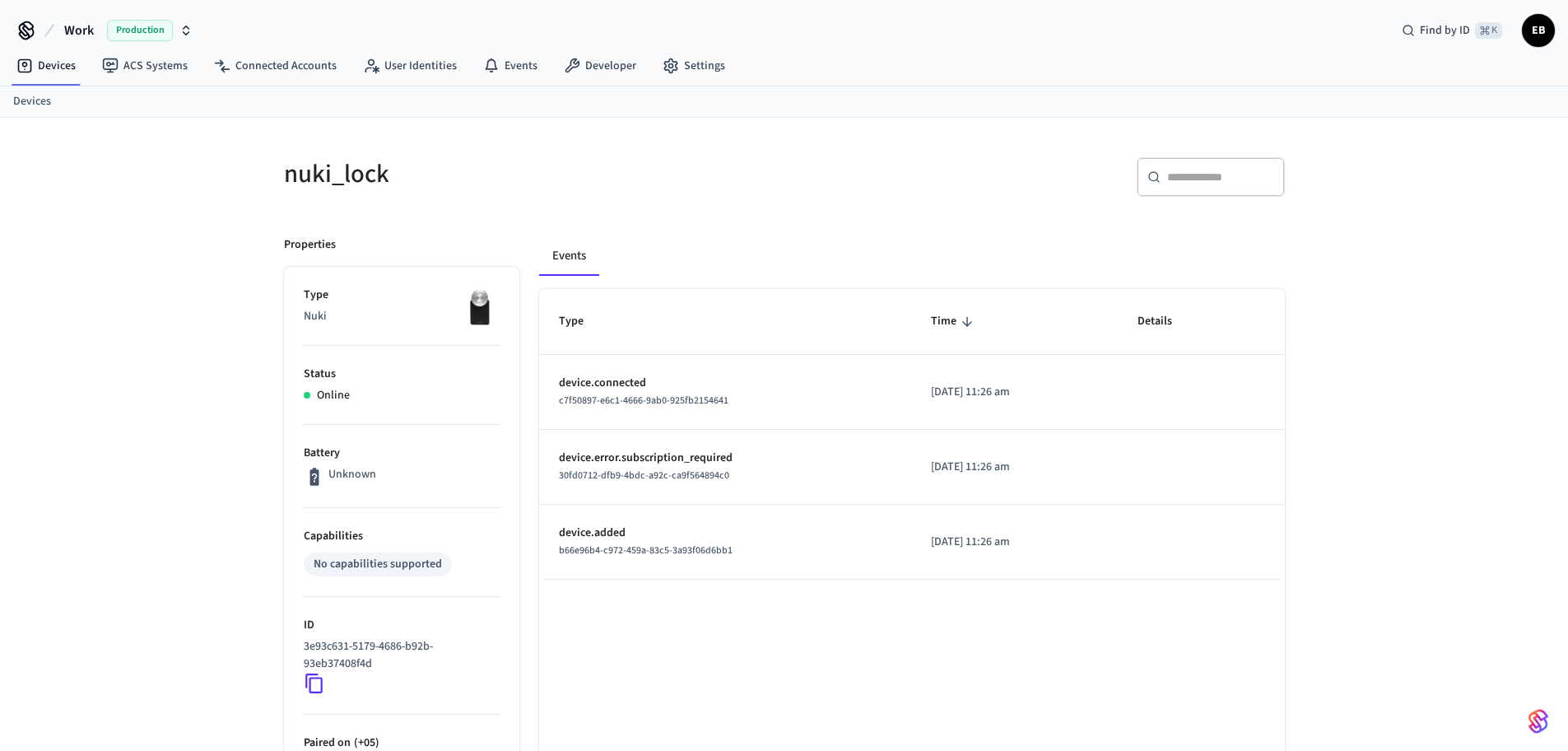
scroll to position [234, 0]
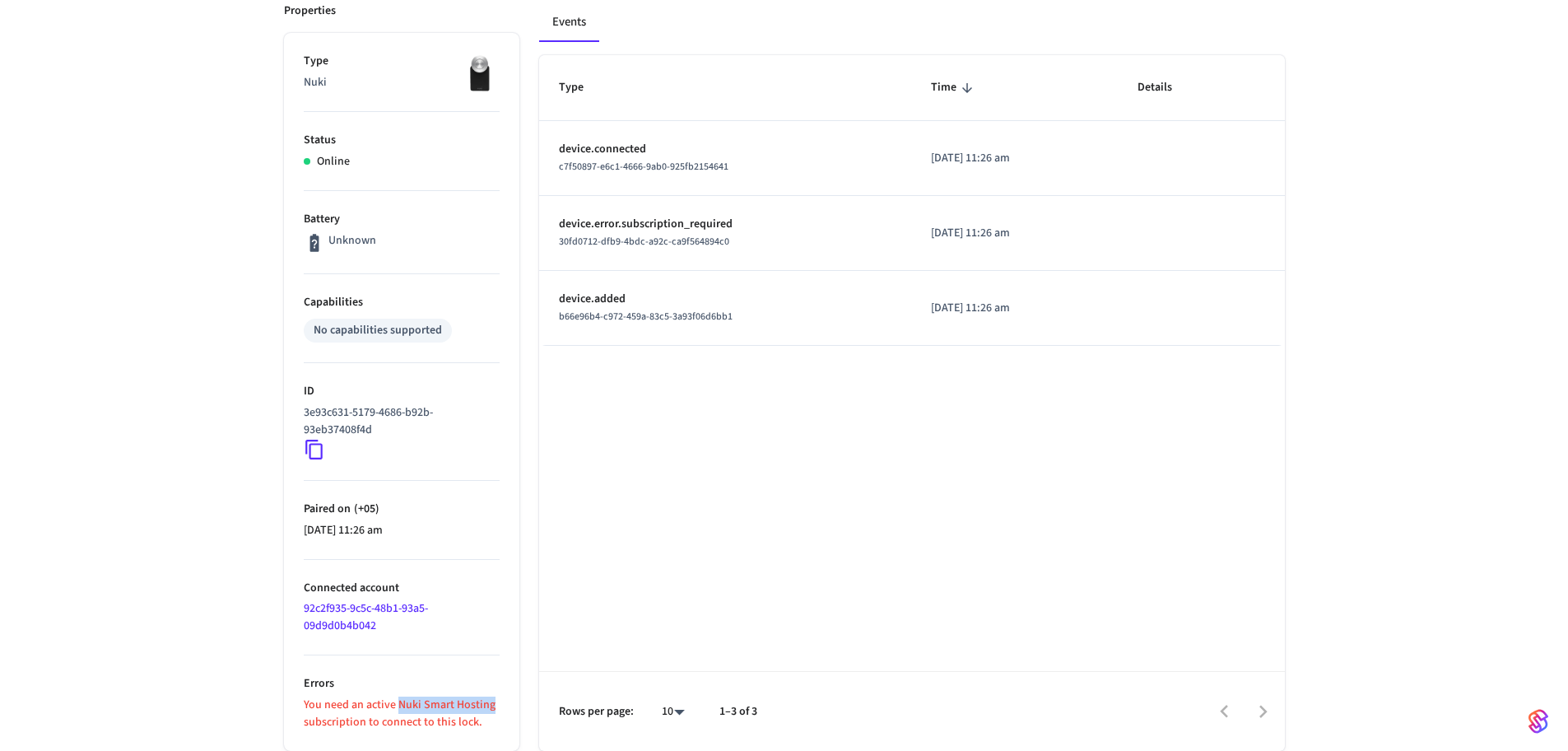
drag, startPoint x: 395, startPoint y: 706, endPoint x: 489, endPoint y: 704, distance: 94.0
click at [489, 704] on p "You need an active Nuki Smart Hosting subscription to connect to this lock." at bounding box center [402, 714] width 196 height 35
copy p "Nuki Smart Hosting"
